Goal: Check status: Check status

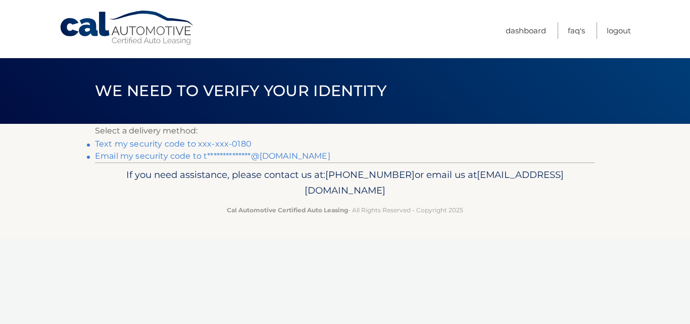
click at [129, 141] on link "Text my security code to xxx-xxx-0180" at bounding box center [173, 144] width 157 height 10
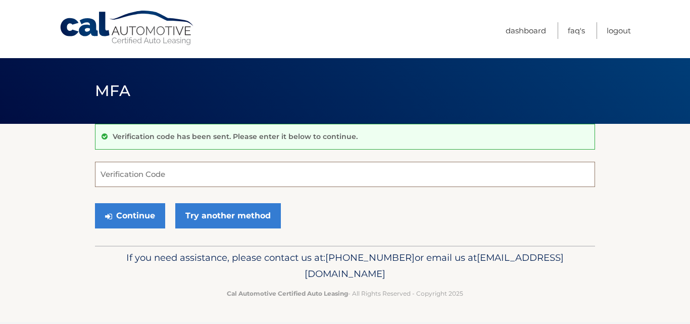
click at [120, 171] on input "Verification Code" at bounding box center [345, 174] width 500 height 25
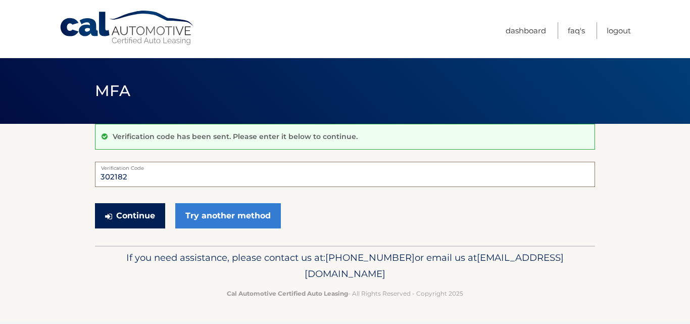
type input "302182"
click at [148, 218] on button "Continue" at bounding box center [130, 215] width 70 height 25
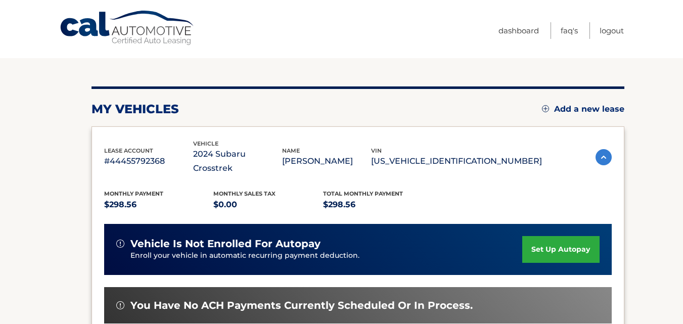
scroll to position [202, 0]
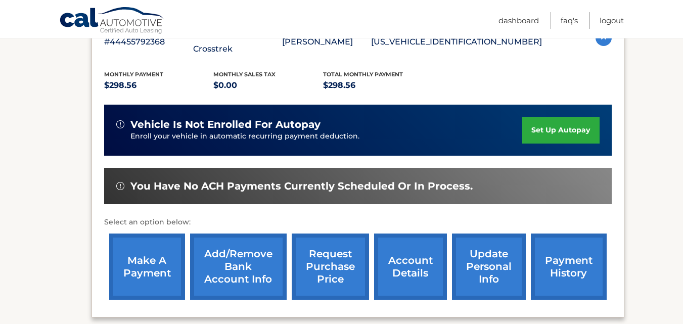
click at [552, 251] on link "payment history" at bounding box center [568, 266] width 76 height 66
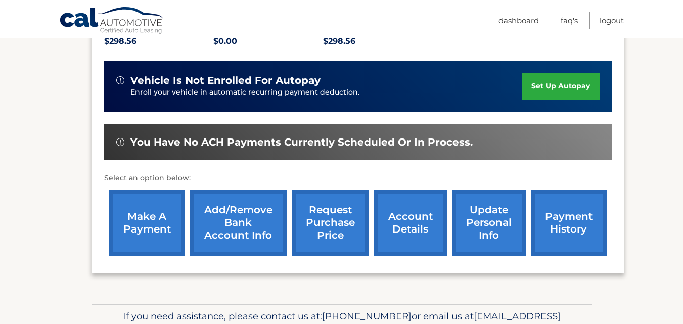
scroll to position [288, 0]
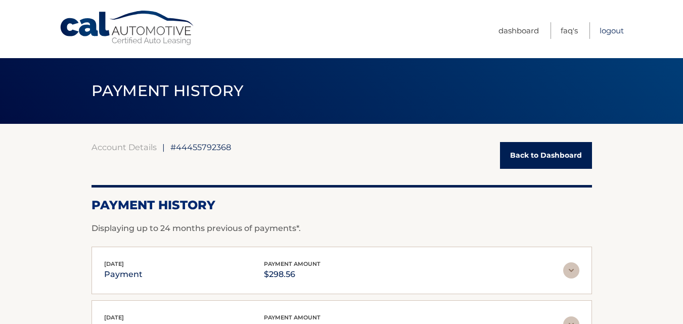
click at [606, 30] on link "Logout" at bounding box center [611, 30] width 24 height 17
